Goal: Task Accomplishment & Management: Manage account settings

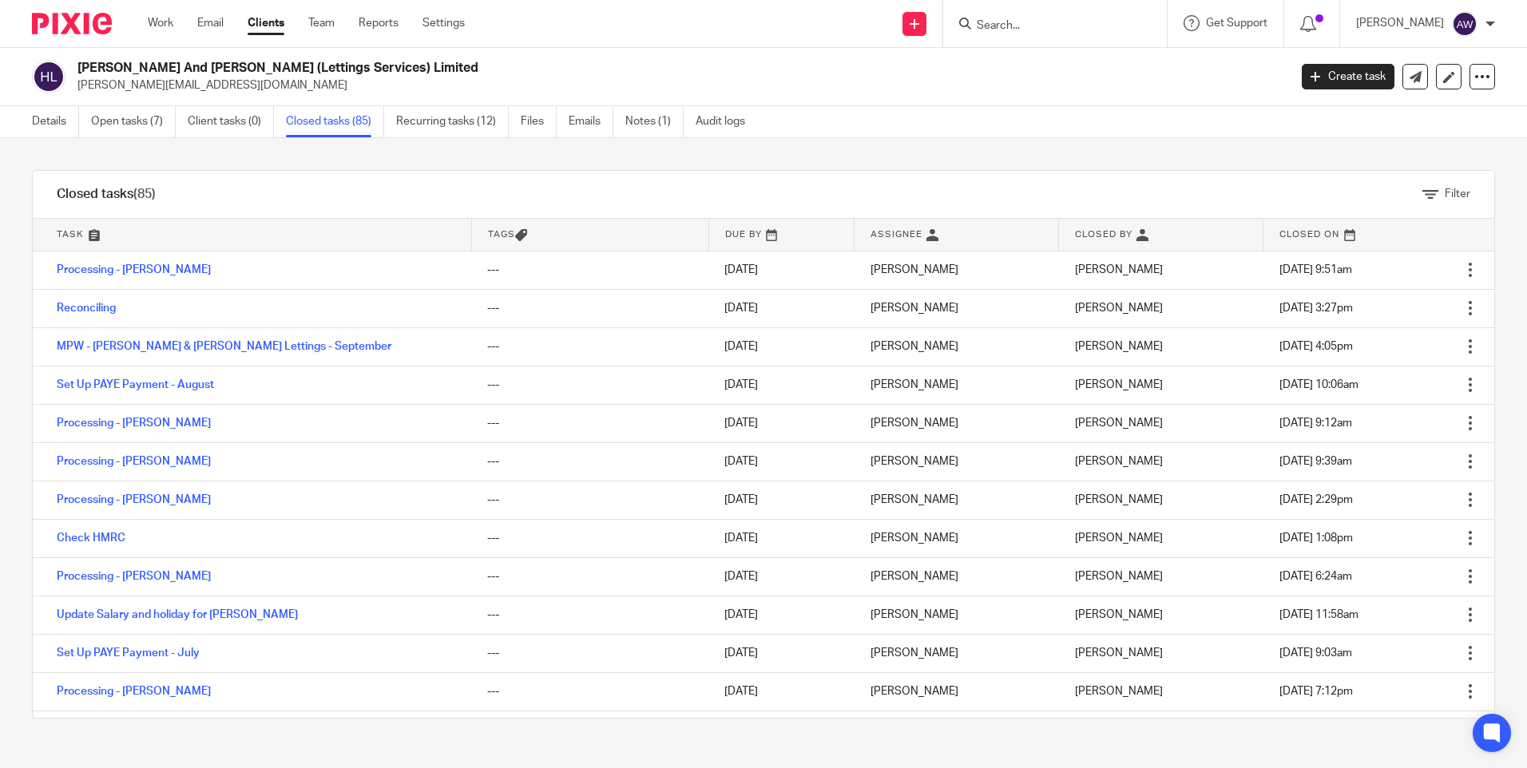
click at [1009, 27] on input "Search" at bounding box center [1047, 26] width 144 height 14
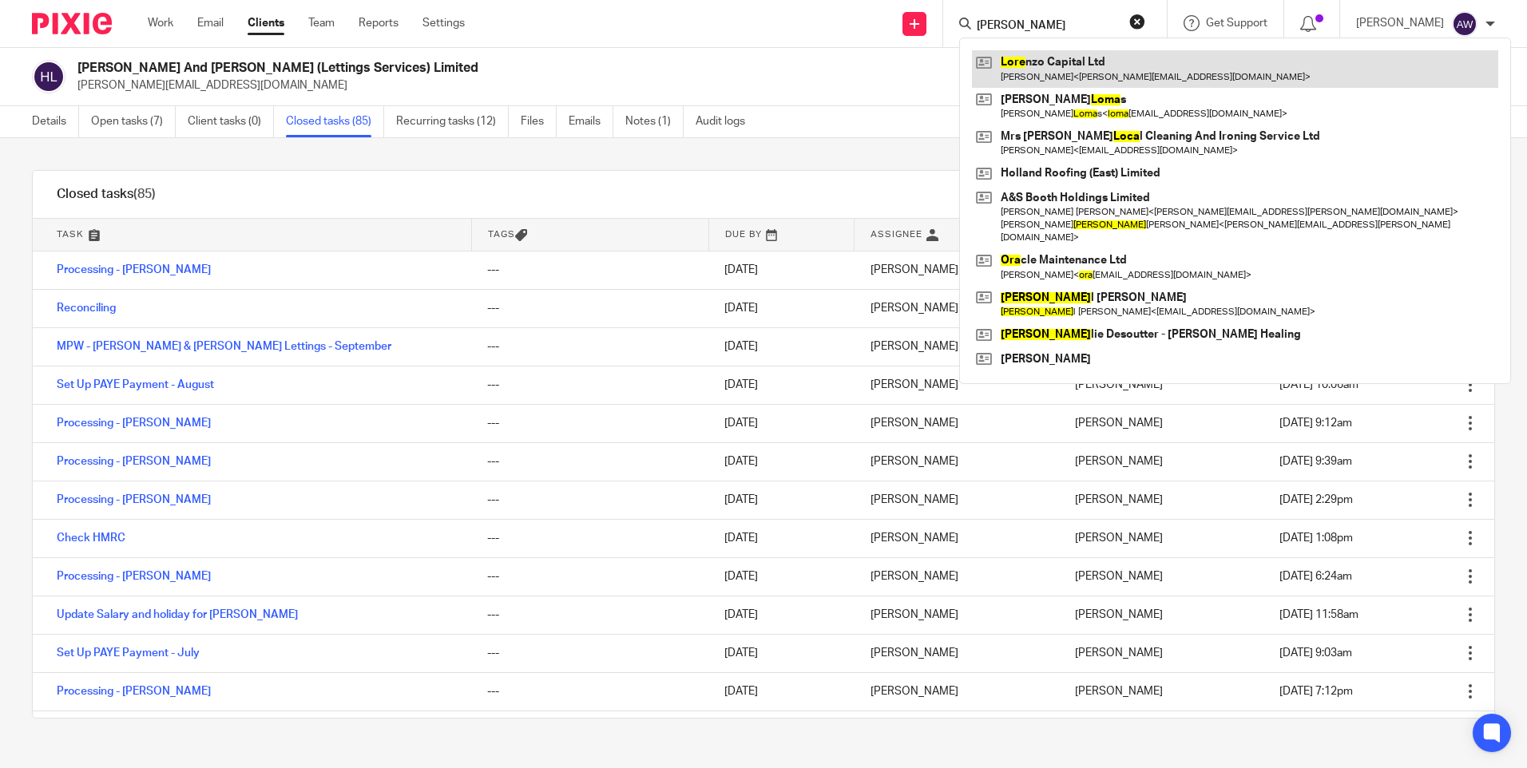
type input "lora"
click at [1060, 69] on link at bounding box center [1235, 68] width 526 height 37
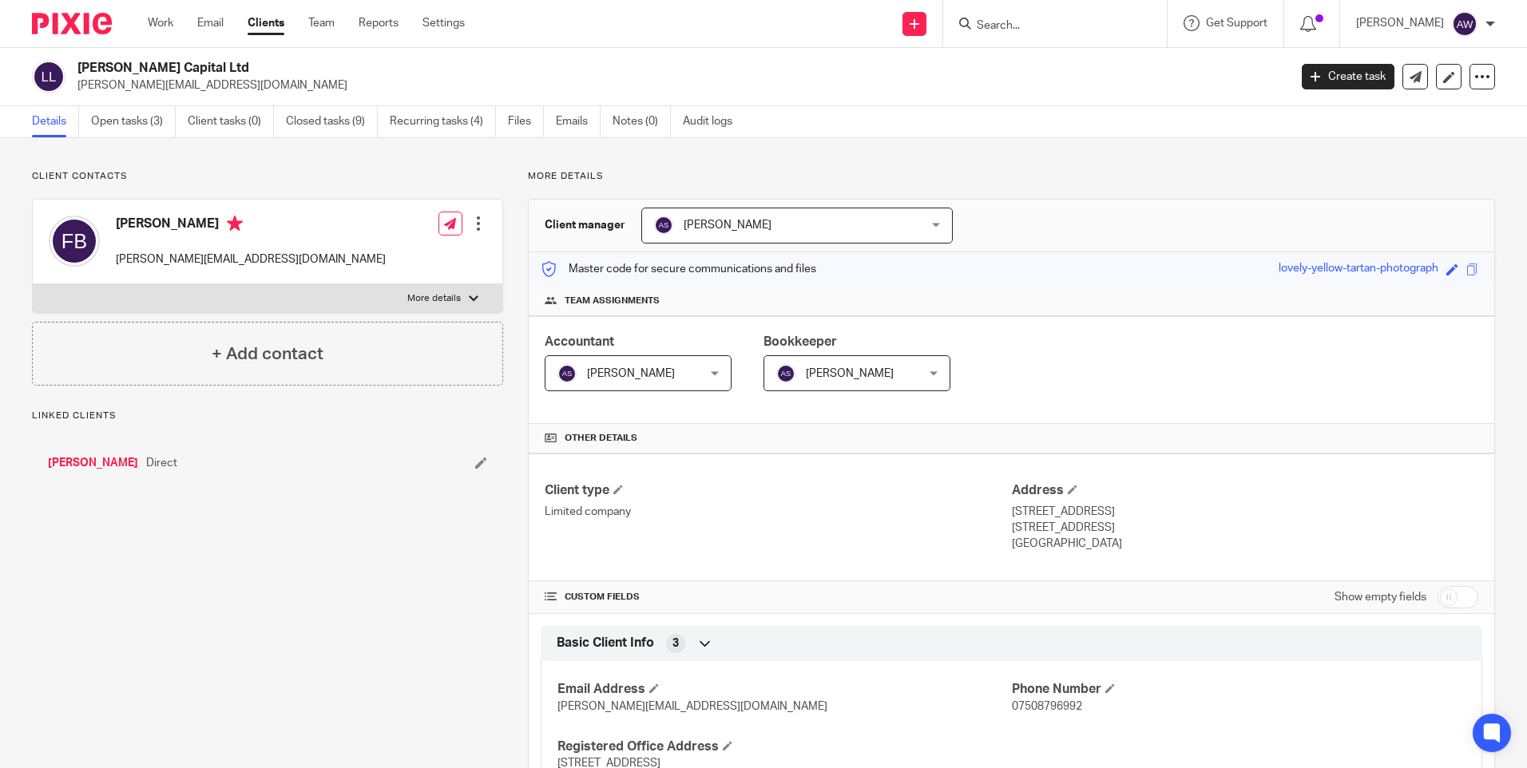
click at [1438, 596] on input "checkbox" at bounding box center [1457, 597] width 41 height 22
checkbox input "true"
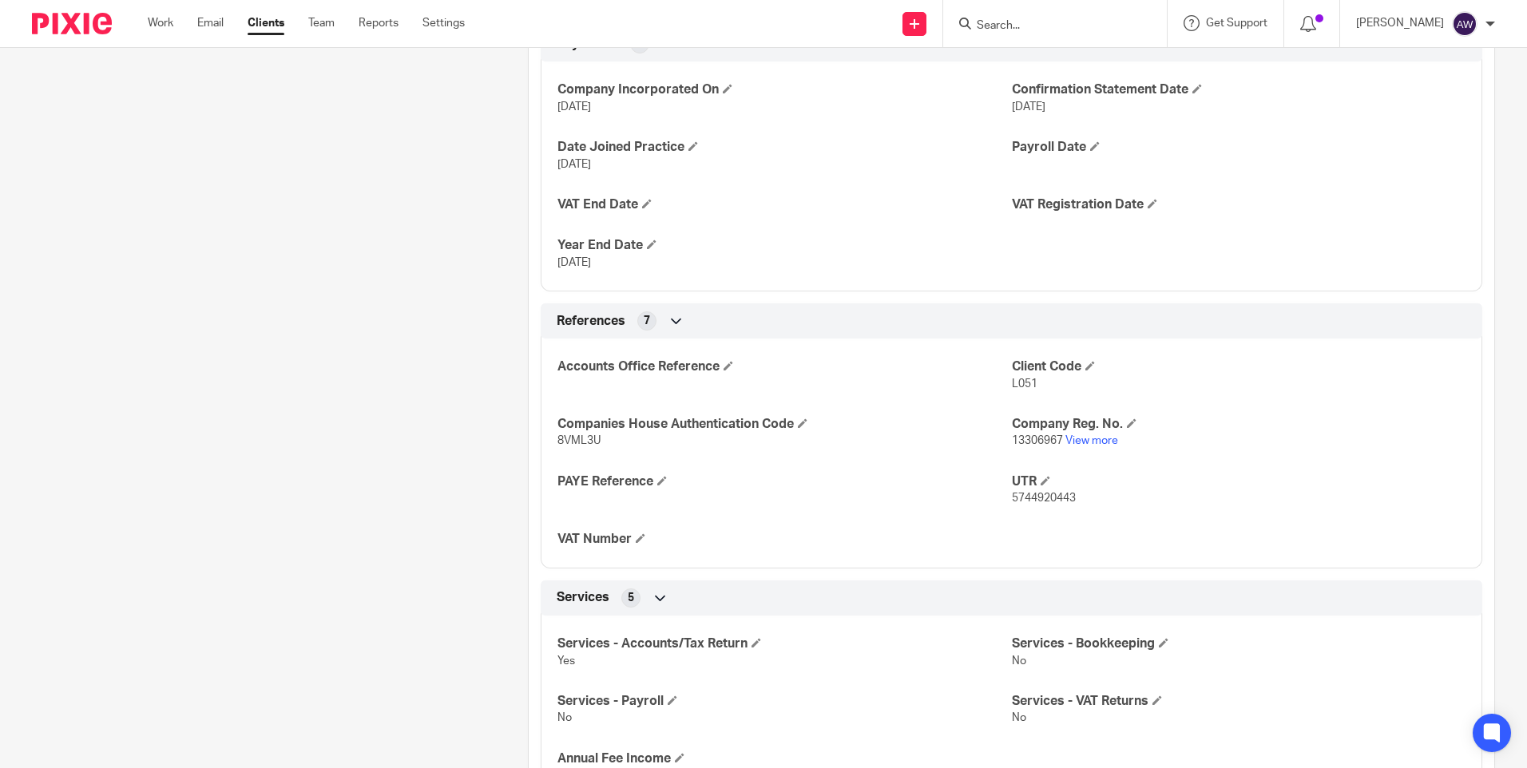
scroll to position [1038, 0]
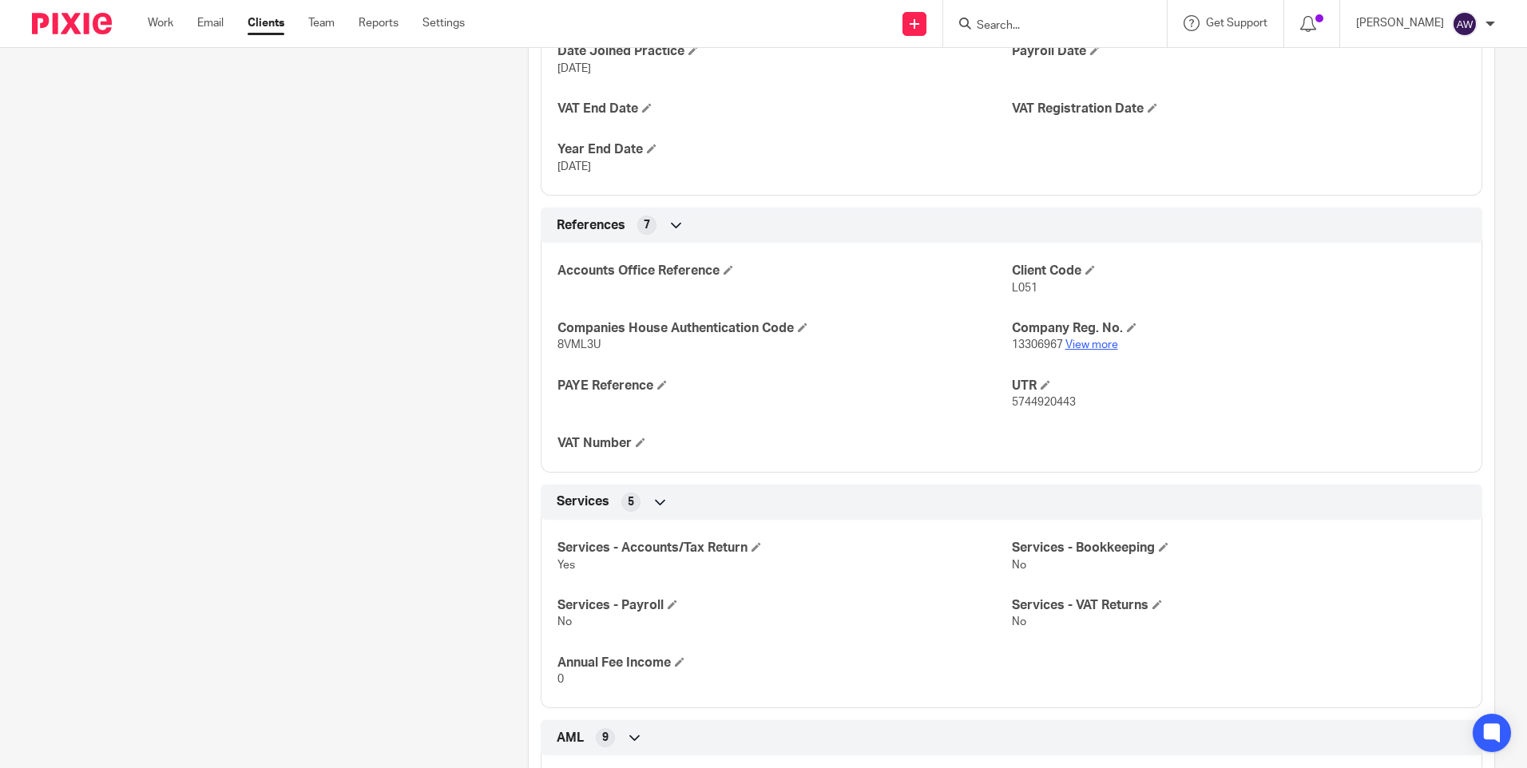
click at [1084, 344] on link "View more" at bounding box center [1091, 344] width 53 height 11
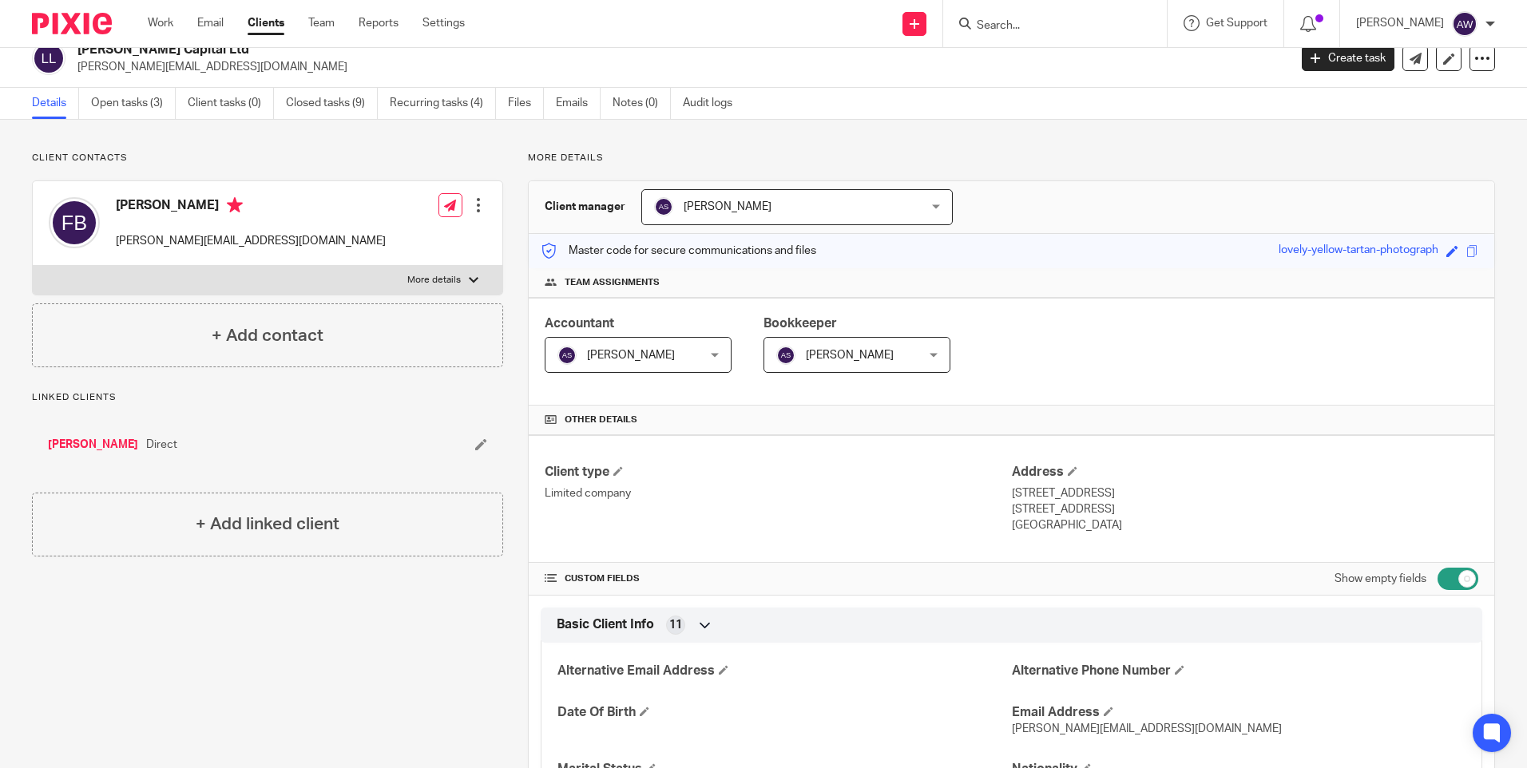
scroll to position [0, 0]
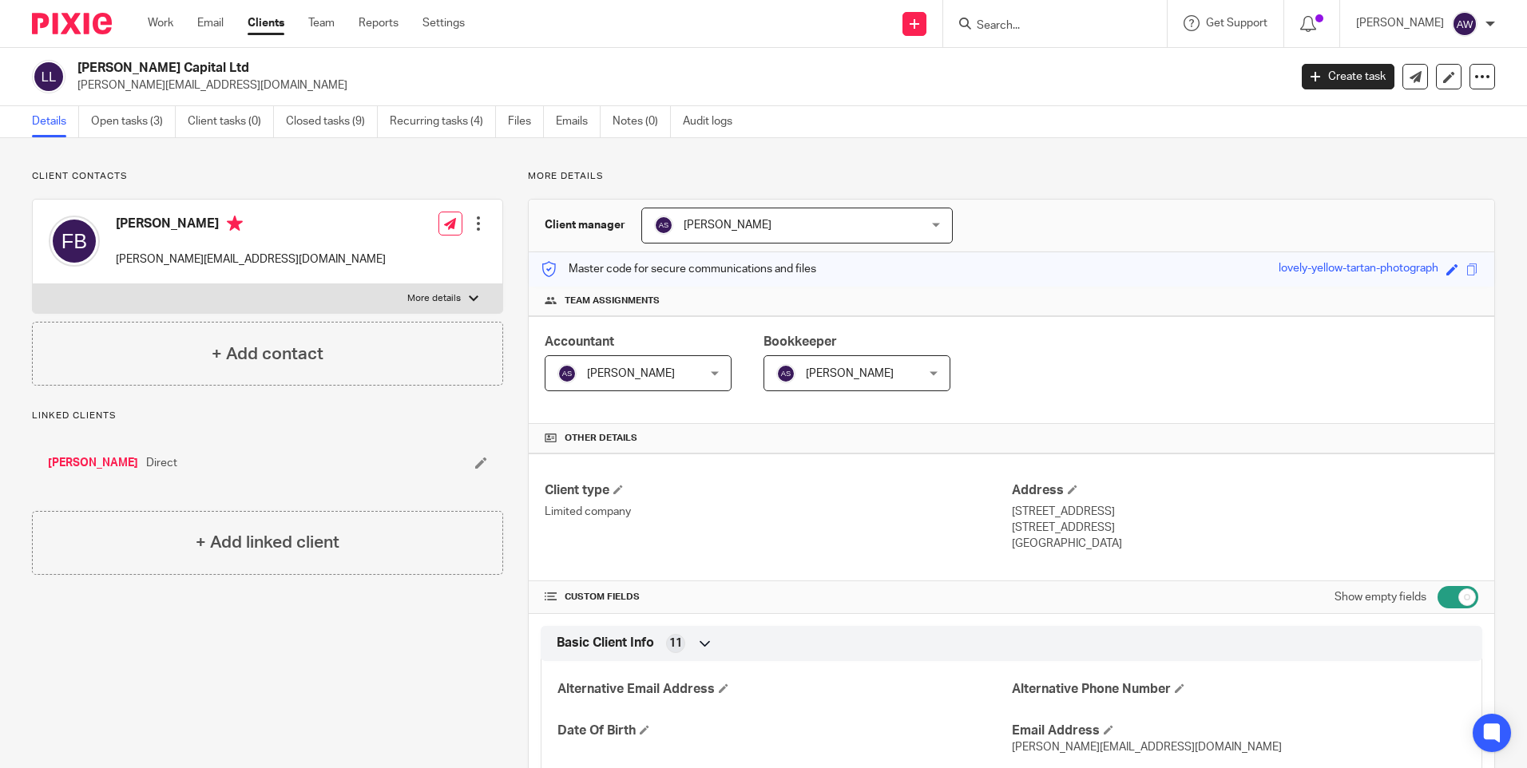
click at [992, 31] on input "Search" at bounding box center [1047, 26] width 144 height 14
type input "HWr"
click at [1025, 61] on link at bounding box center [1071, 62] width 198 height 24
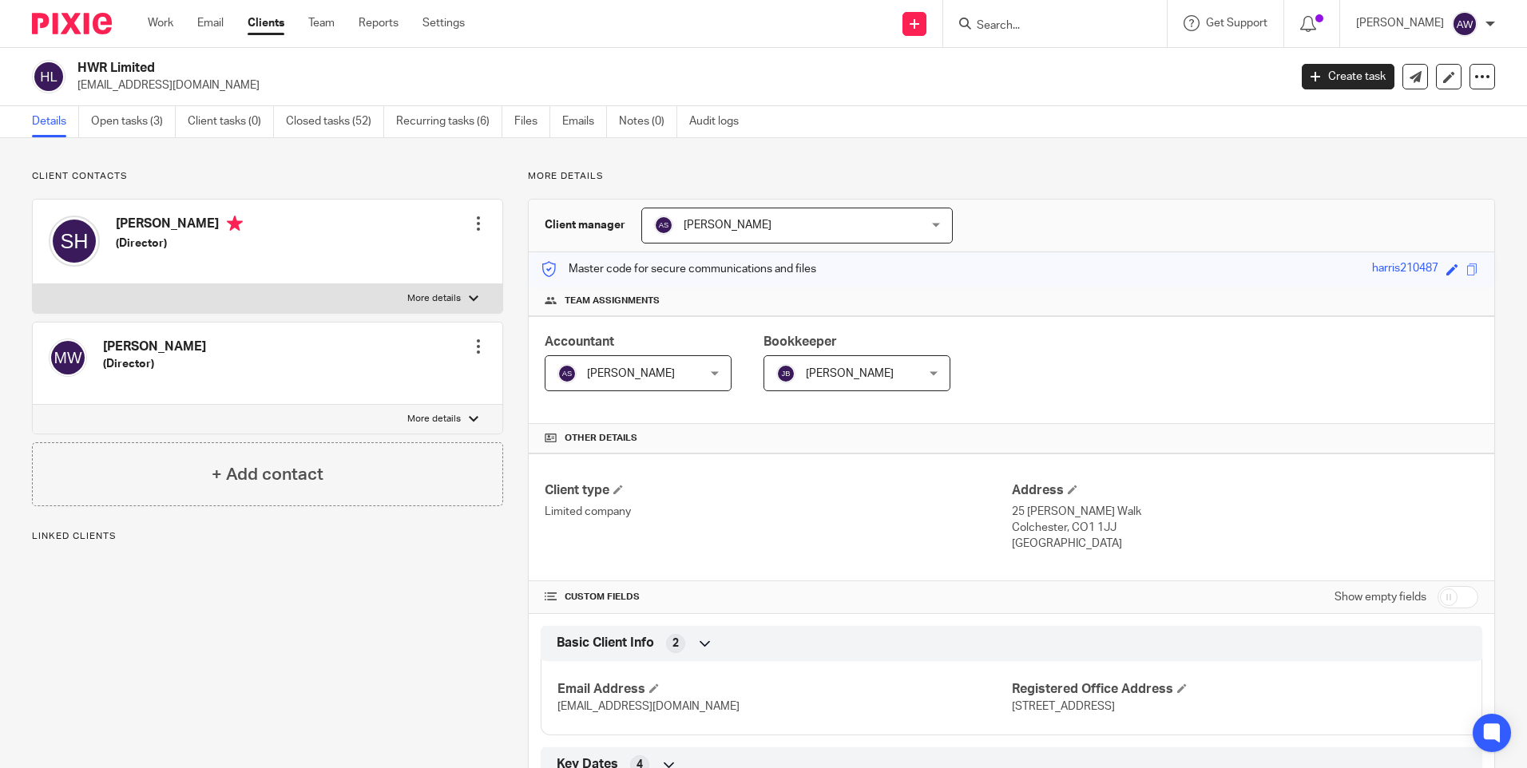
click at [1437, 599] on input "checkbox" at bounding box center [1457, 597] width 41 height 22
checkbox input "true"
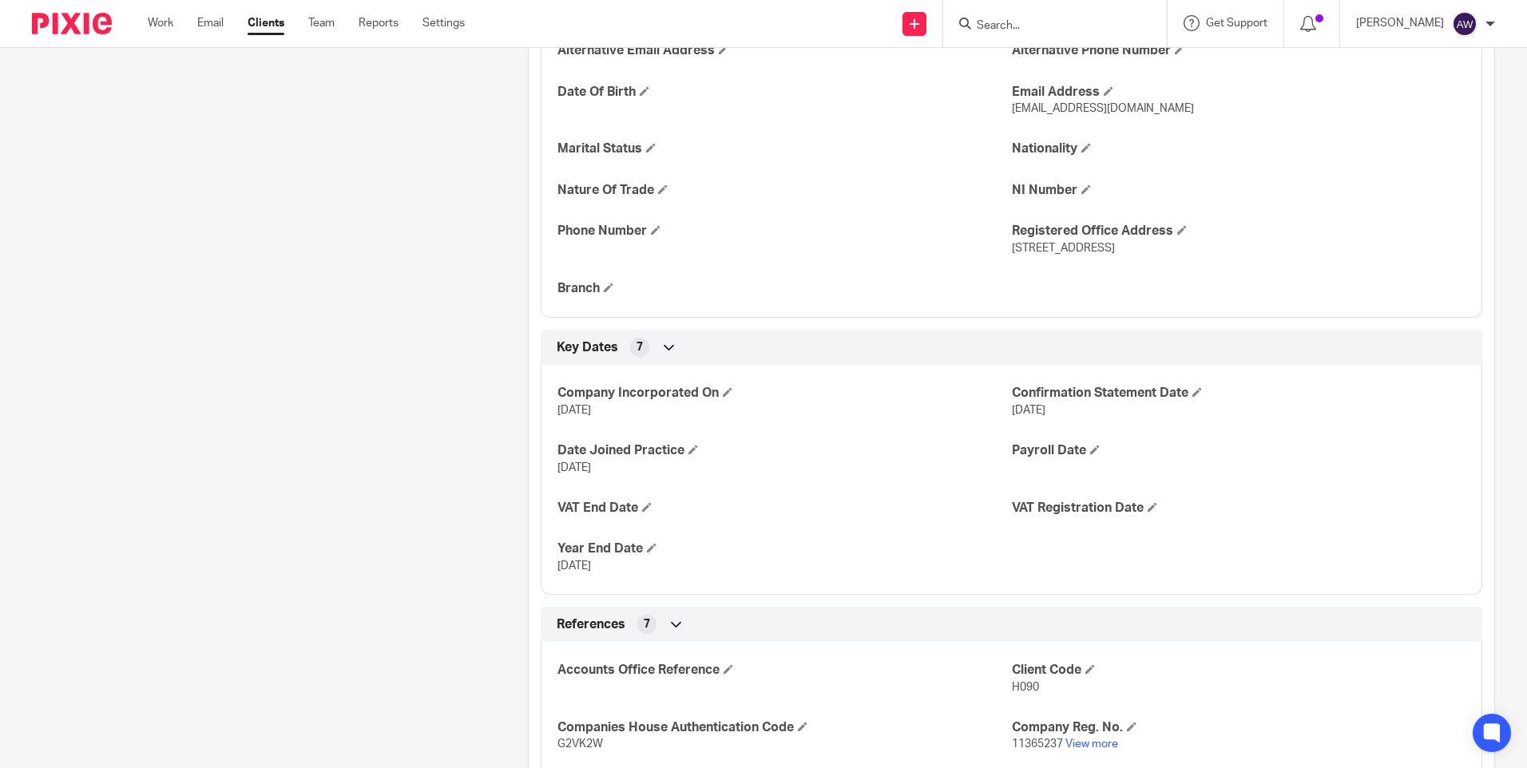
scroll to position [878, 0]
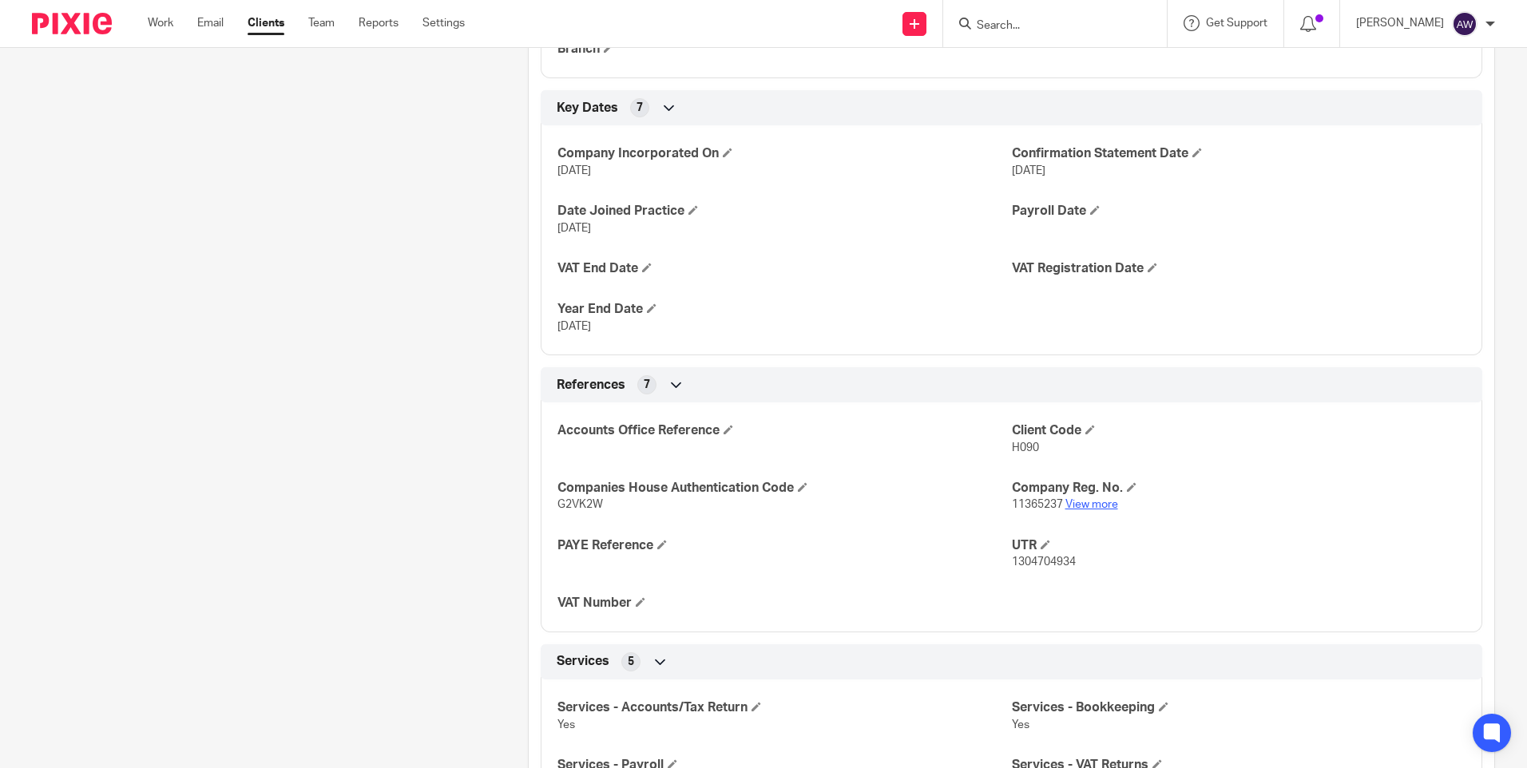
click at [1088, 505] on link "View more" at bounding box center [1091, 504] width 53 height 11
